Goal: Information Seeking & Learning: Learn about a topic

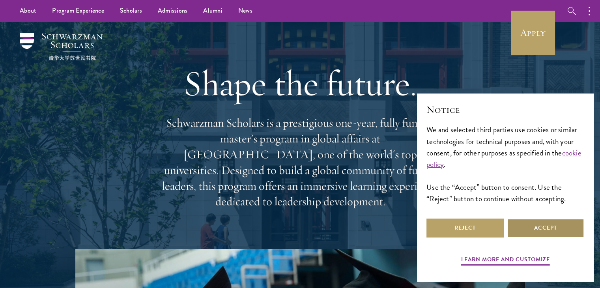
click at [520, 223] on button "Accept" at bounding box center [545, 228] width 77 height 19
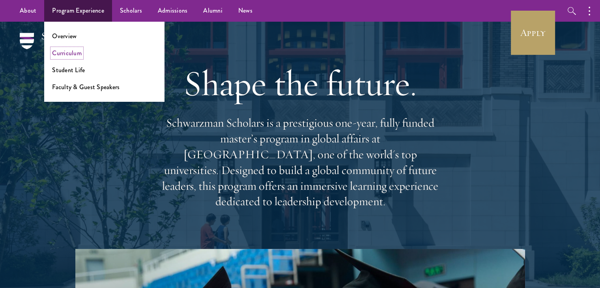
click at [69, 55] on link "Curriculum" at bounding box center [67, 53] width 30 height 9
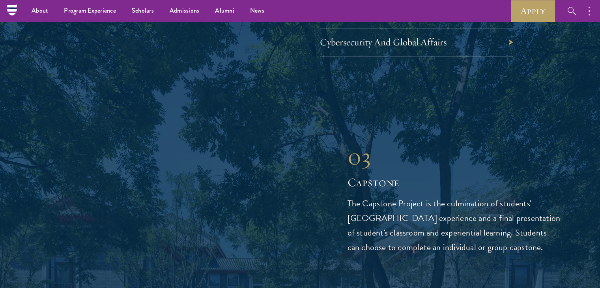
scroll to position [2643, 0]
